Goal: Information Seeking & Learning: Learn about a topic

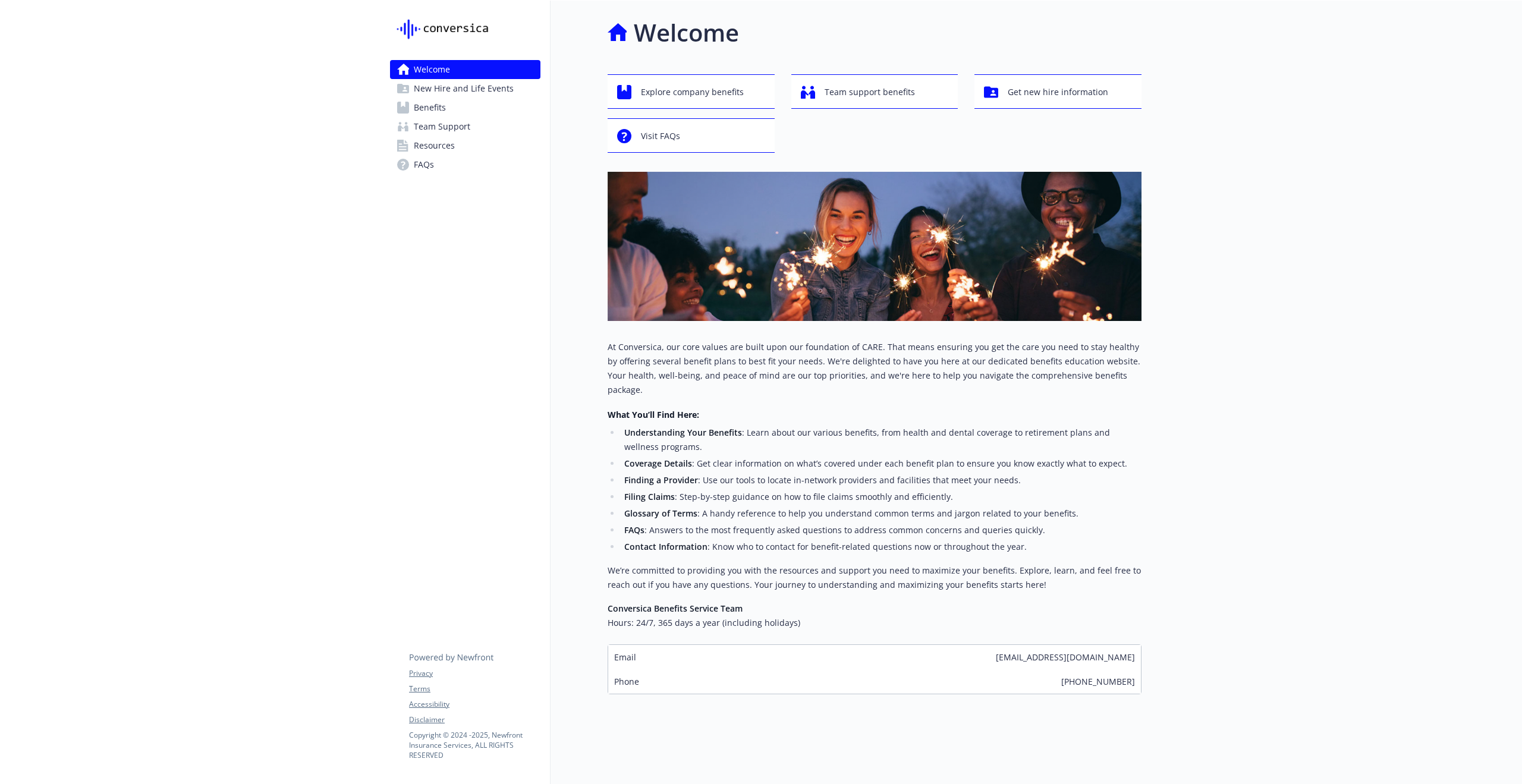
click at [489, 95] on span "New Hire and Life Events" at bounding box center [464, 88] width 100 height 19
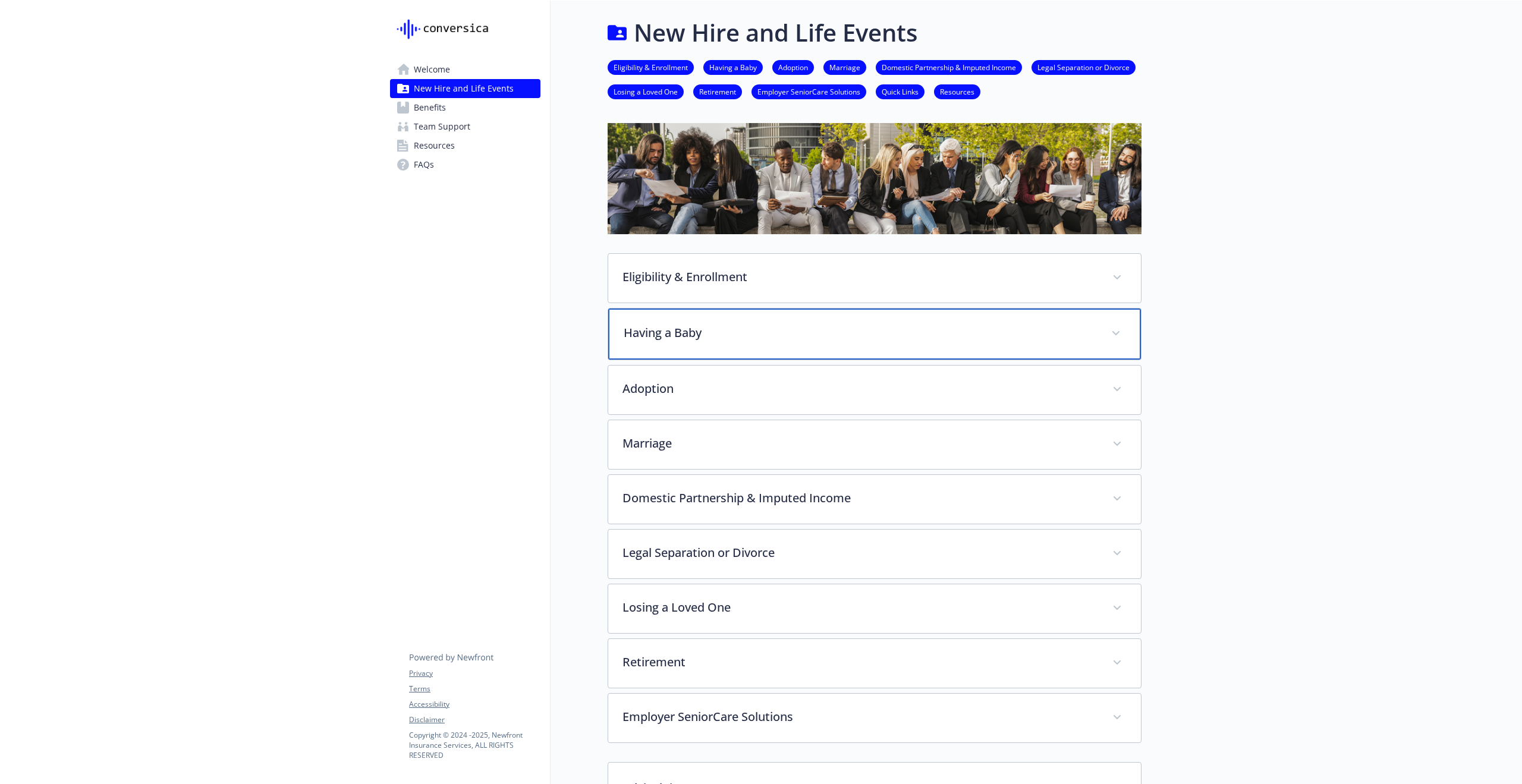
click at [879, 353] on div "Having a Baby" at bounding box center [874, 334] width 533 height 51
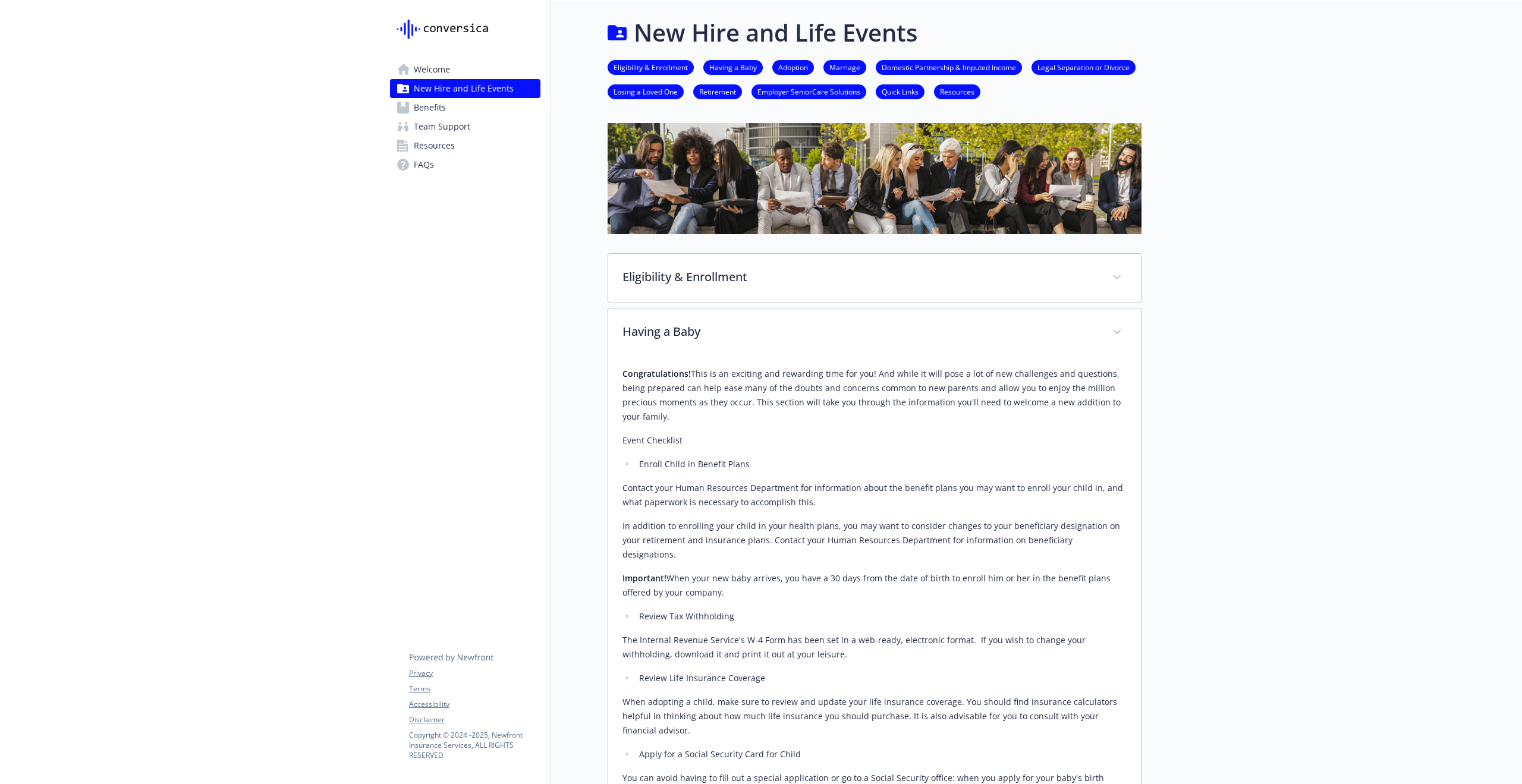
click at [454, 134] on span "Team Support" at bounding box center [442, 126] width 56 height 19
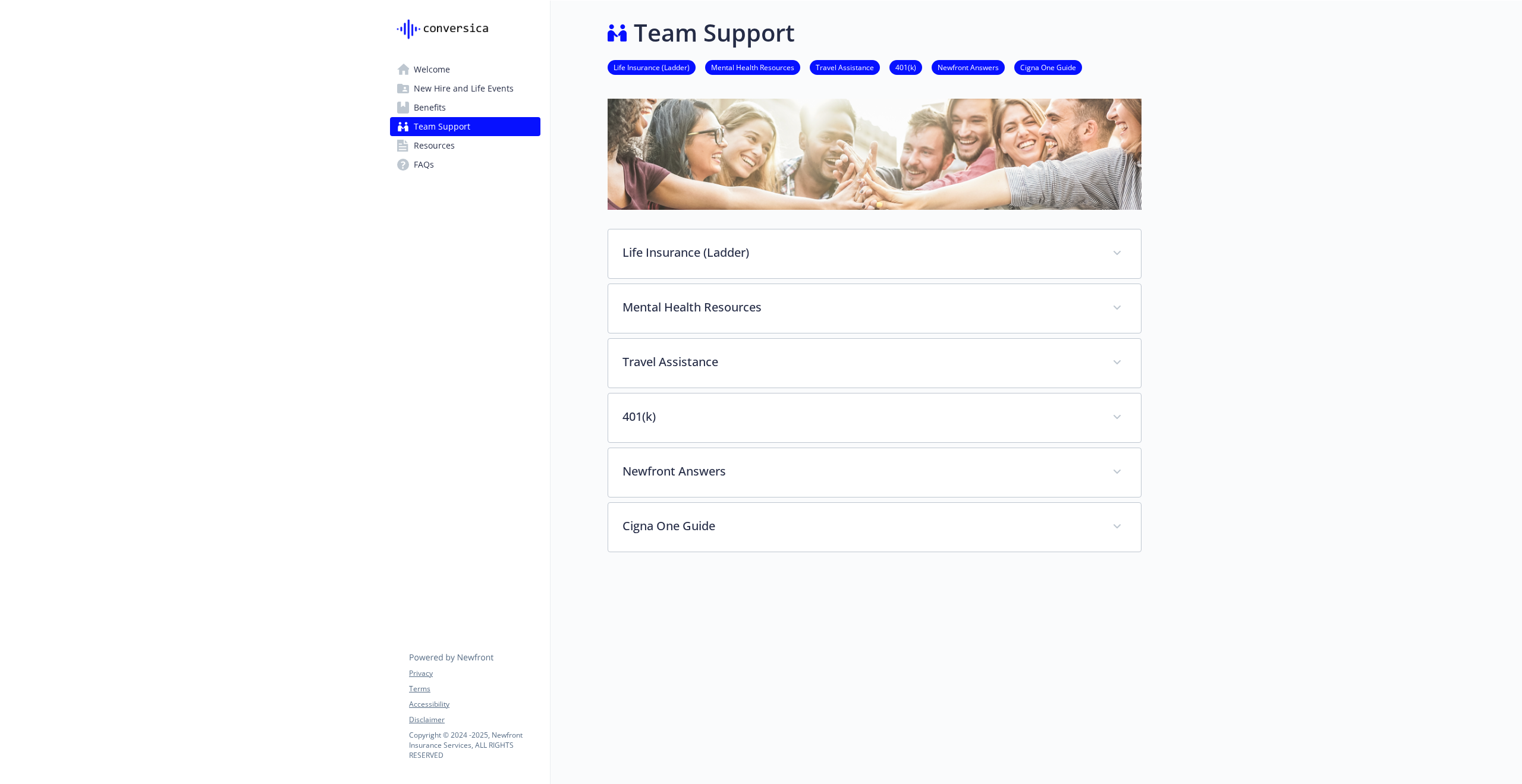
click at [170, 43] on div at bounding box center [190, 394] width 381 height 786
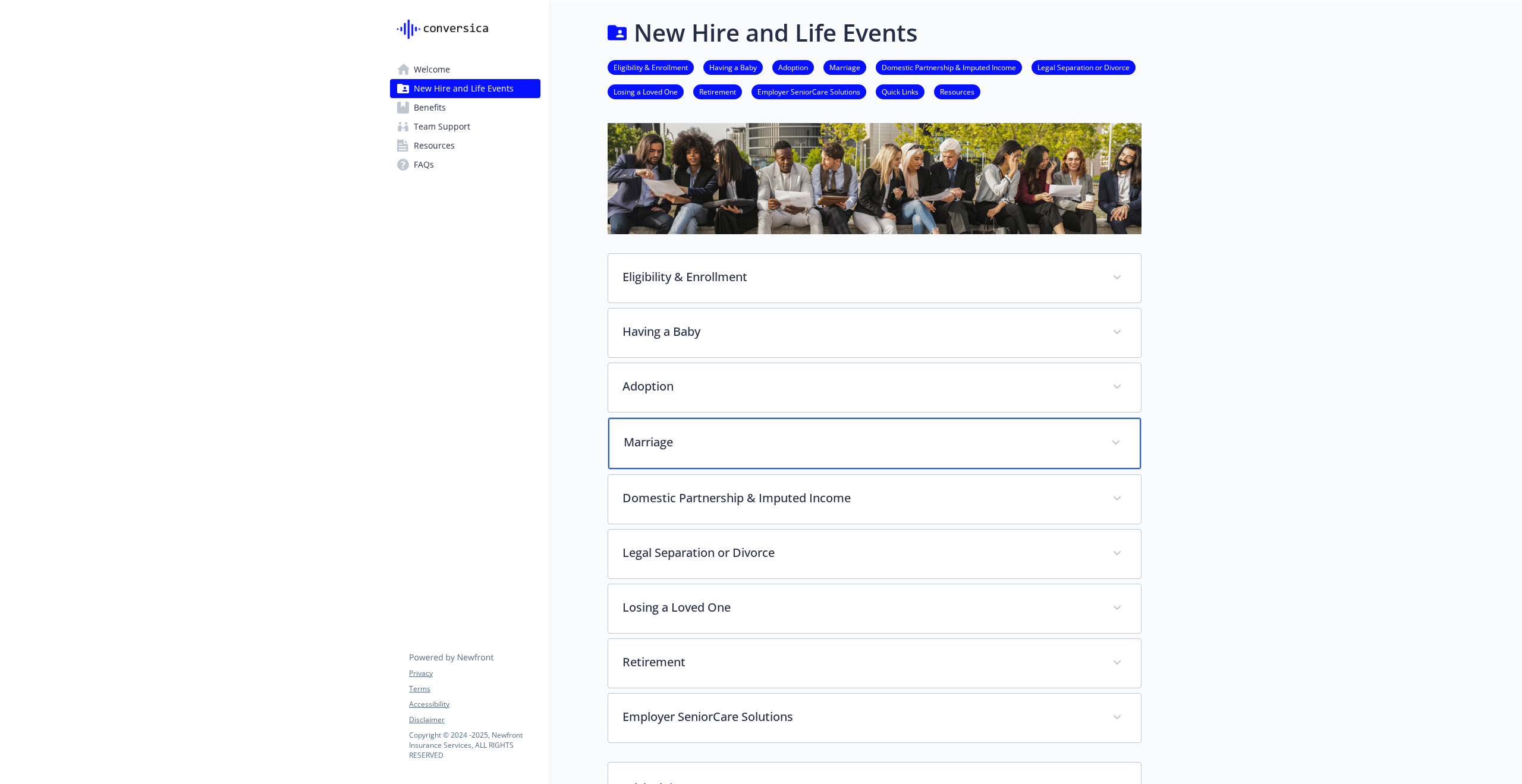
click at [708, 435] on p "Marriage" at bounding box center [860, 442] width 473 height 18
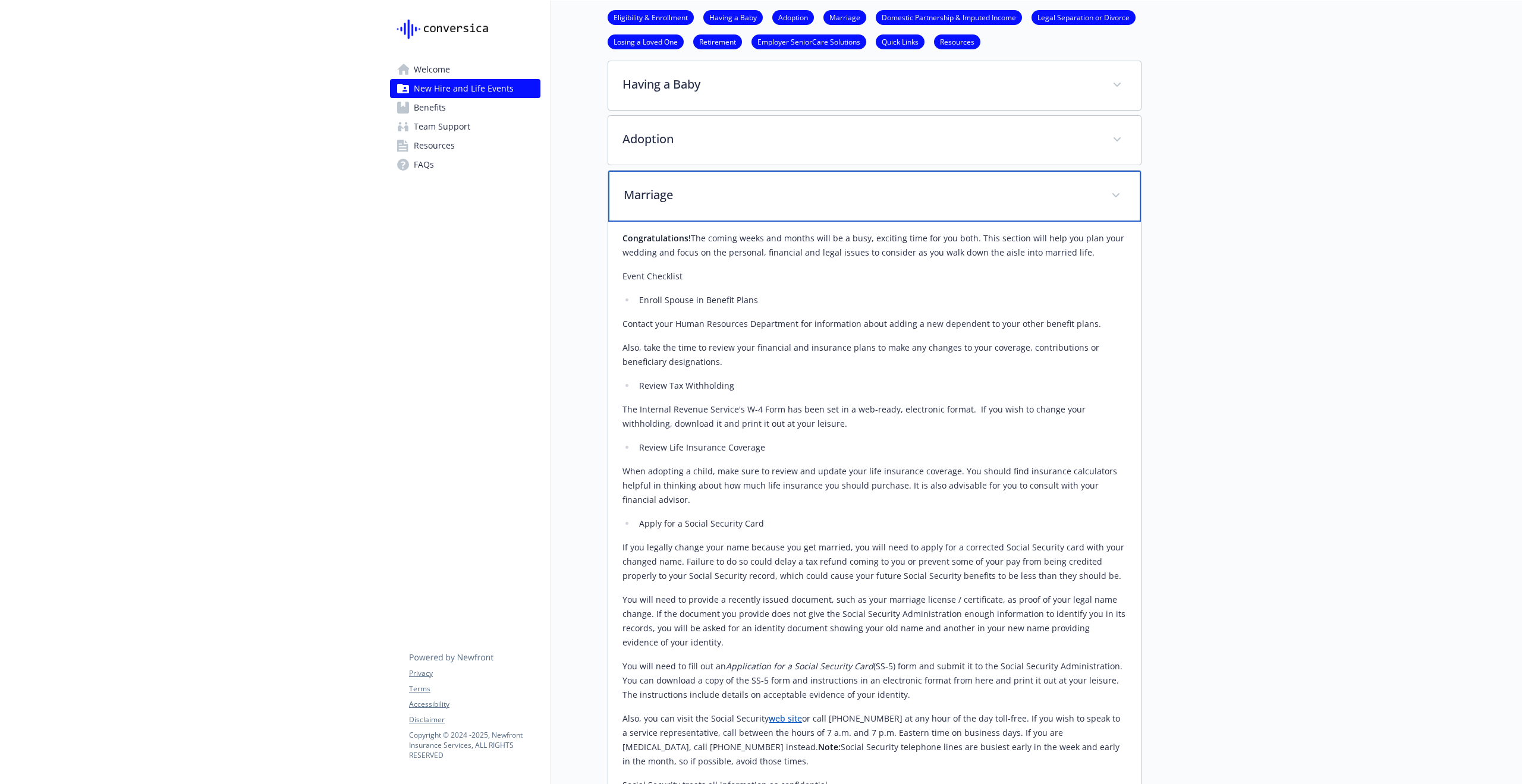
scroll to position [262, 0]
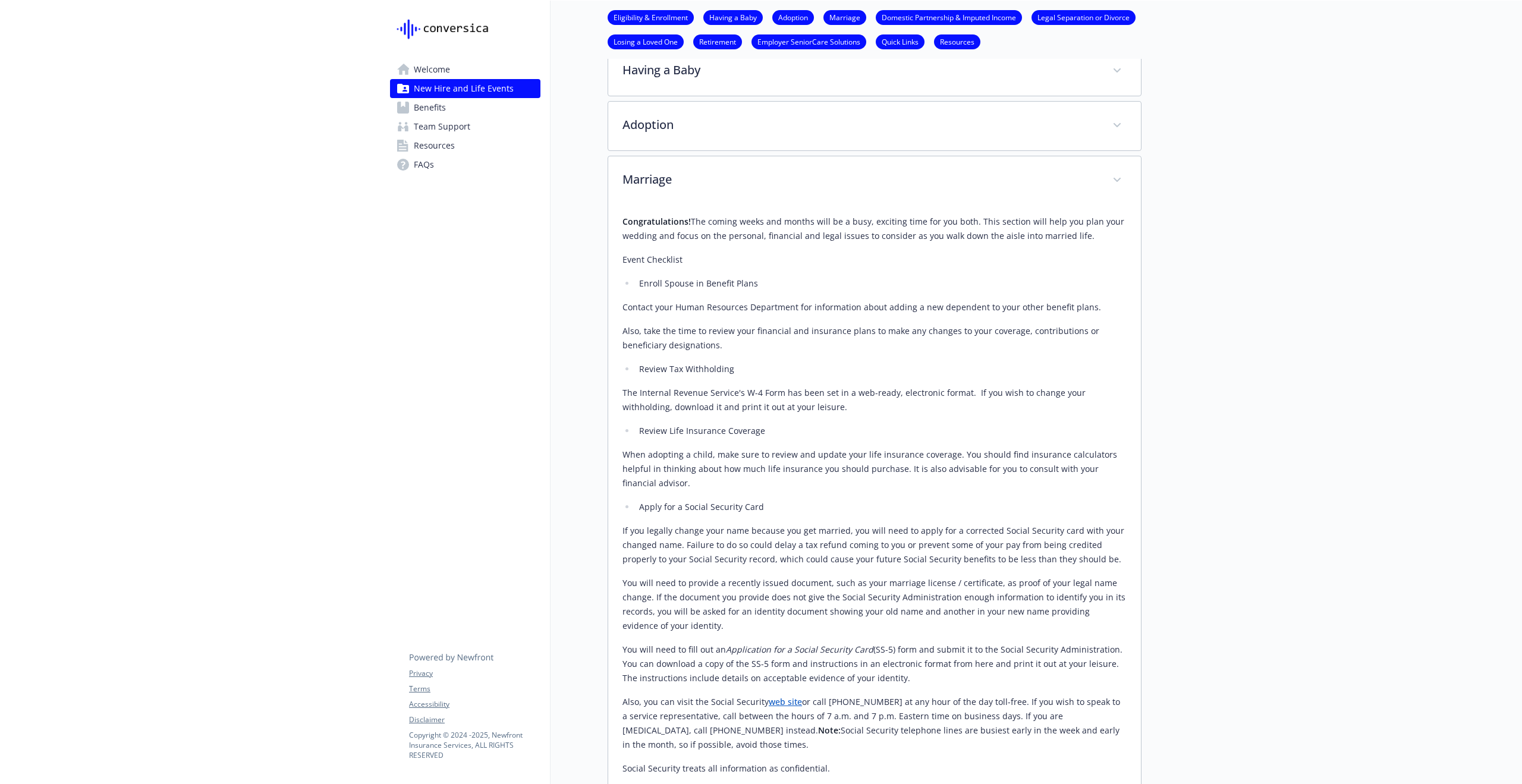
click at [351, 337] on div at bounding box center [190, 611] width 381 height 1744
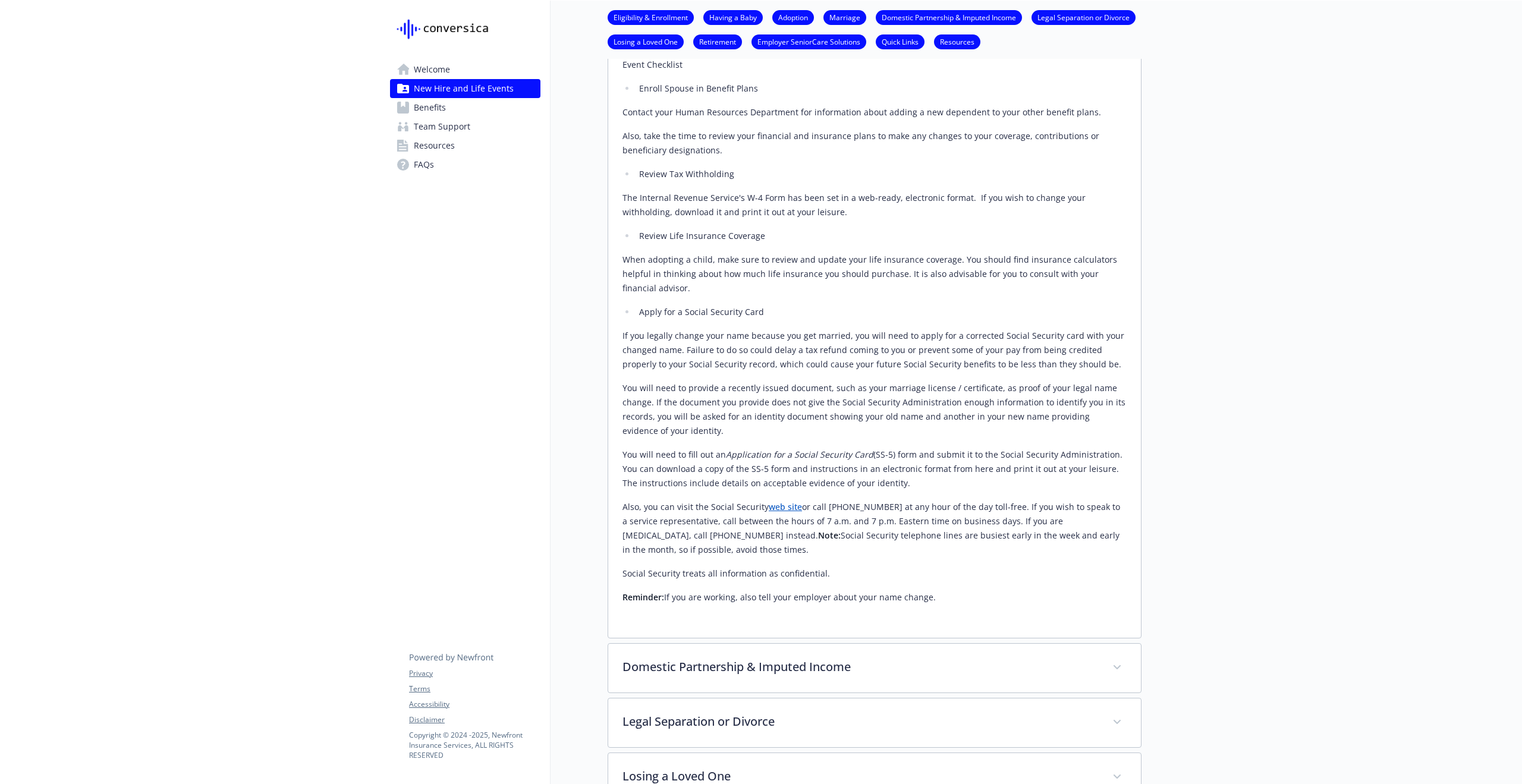
scroll to position [479, 0]
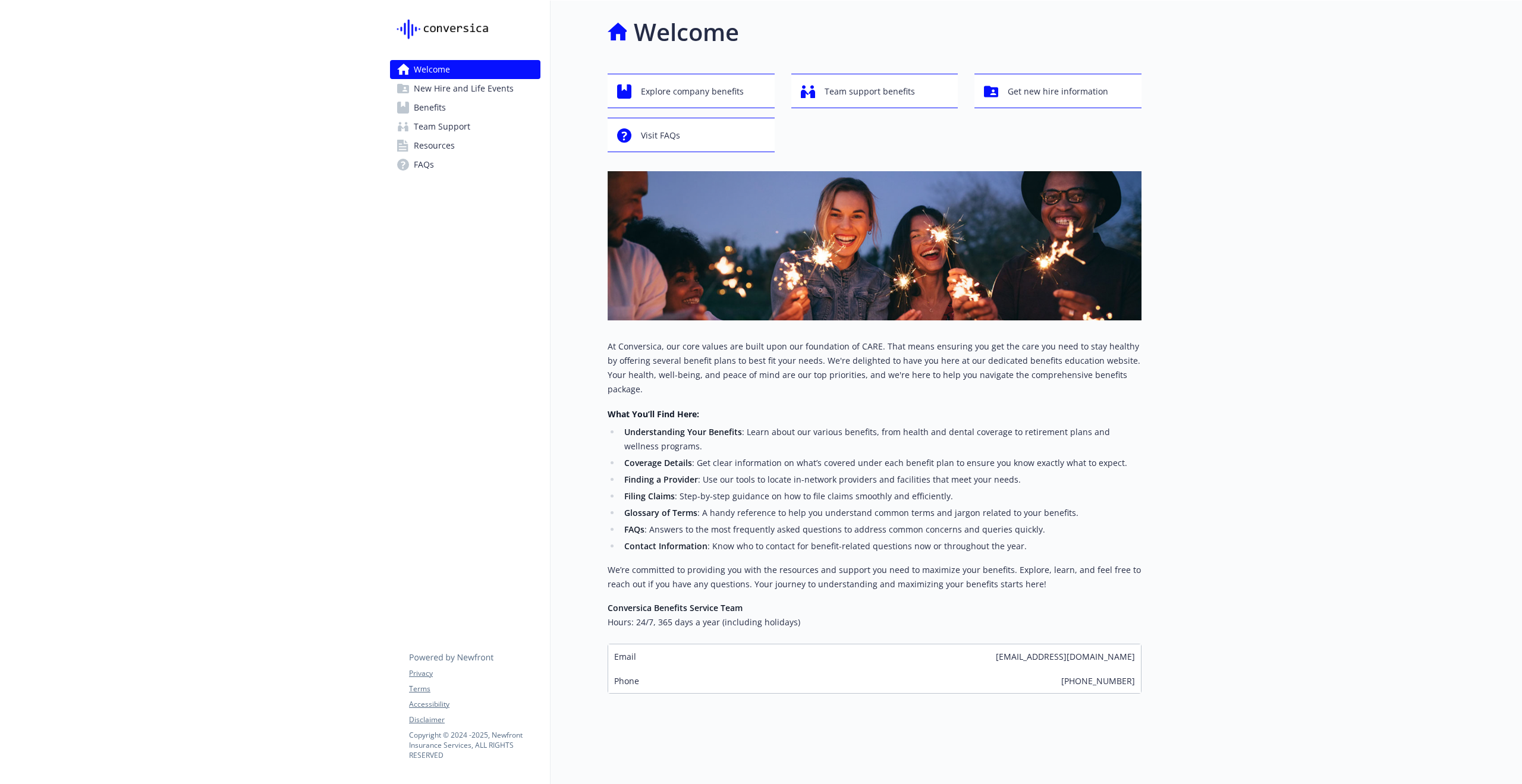
scroll to position [10, 0]
